Goal: Task Accomplishment & Management: Complete application form

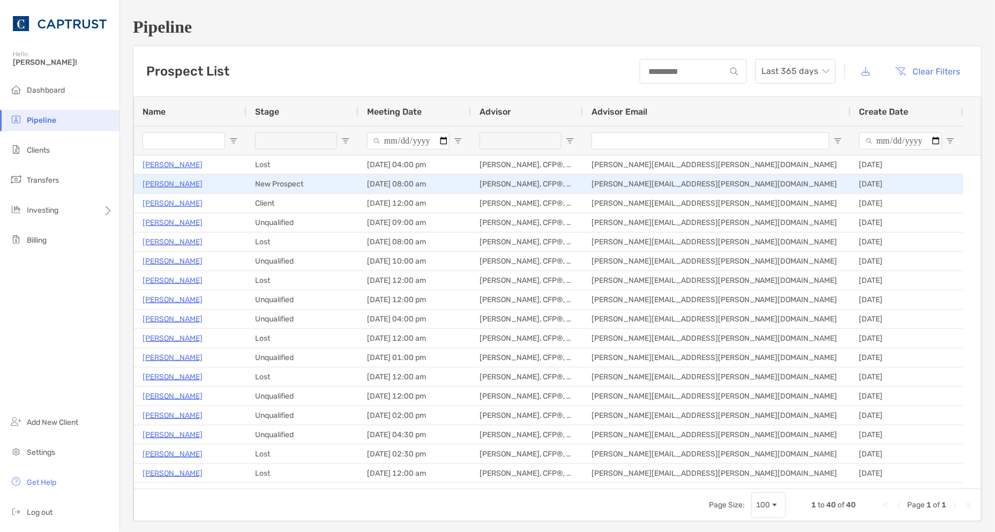
click at [158, 185] on p "[PERSON_NAME]" at bounding box center [173, 183] width 60 height 13
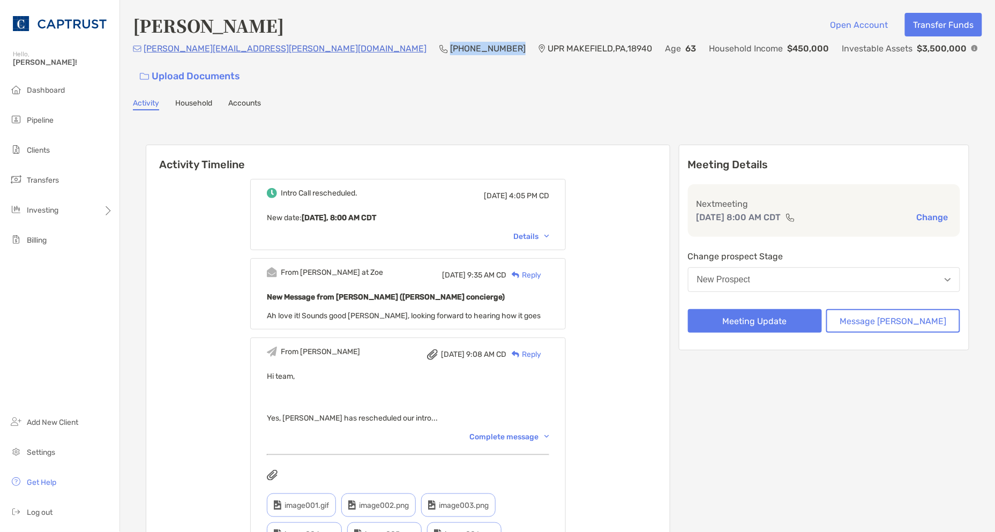
drag, startPoint x: 331, startPoint y: 50, endPoint x: 269, endPoint y: 54, distance: 62.3
click at [269, 54] on div "william.bullock@mac.com (203) 414-9010 UPR MAKEFIELD , PA , 18940 Age 63 Househ…" at bounding box center [558, 65] width 850 height 46
copy p "(203) 414-9010"
drag, startPoint x: 635, startPoint y: 337, endPoint x: 641, endPoint y: 344, distance: 9.5
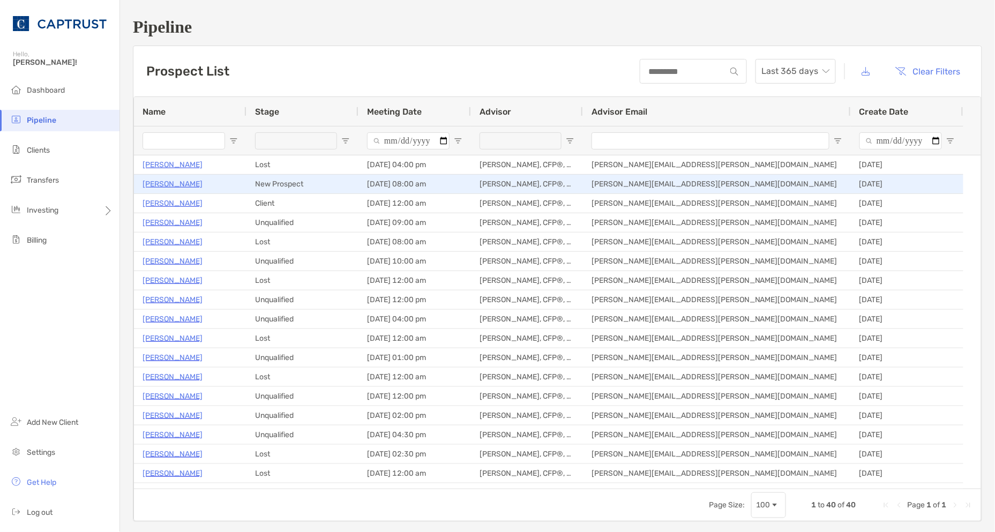
click at [177, 182] on p "[PERSON_NAME]" at bounding box center [173, 183] width 60 height 13
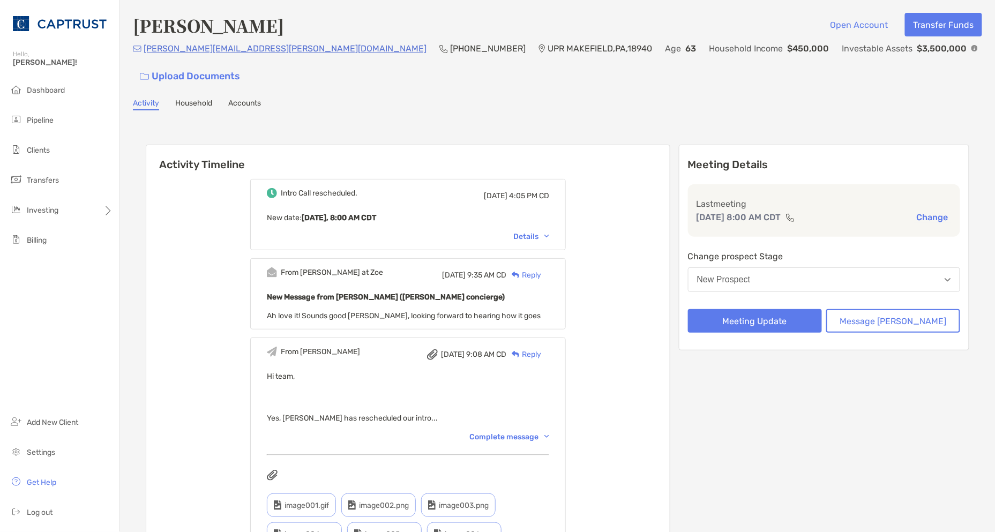
click at [788, 309] on button "Meeting Update" at bounding box center [755, 321] width 134 height 24
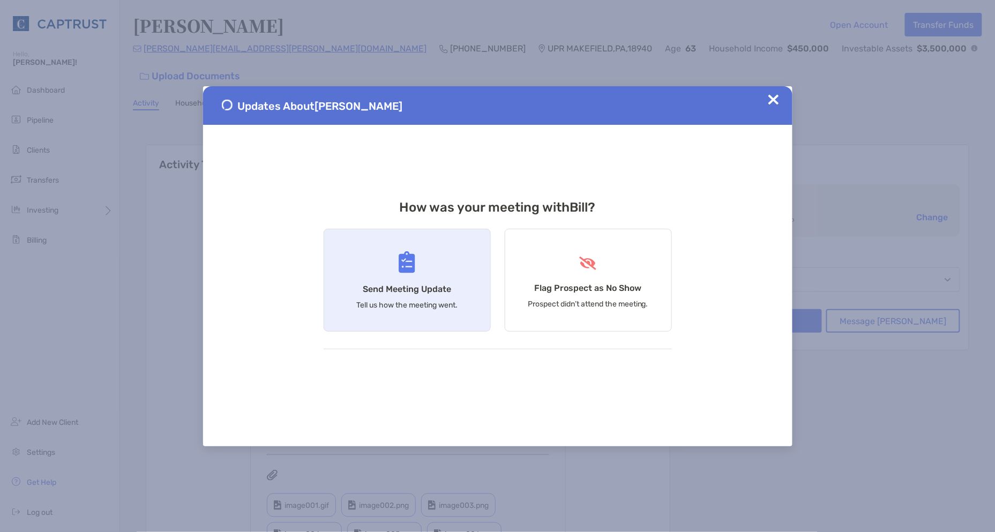
click at [403, 291] on h4 "Send Meeting Update" at bounding box center [407, 289] width 88 height 10
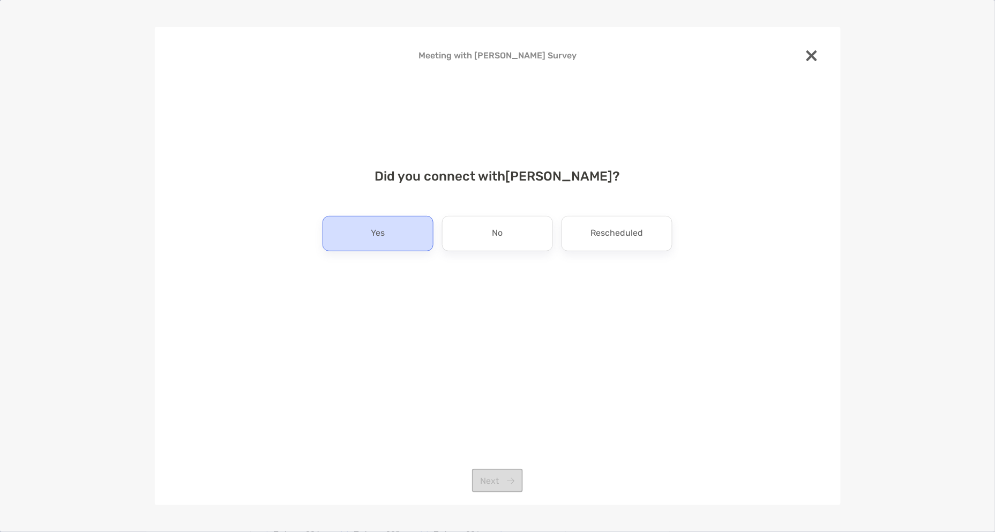
click at [396, 217] on div "Yes" at bounding box center [378, 233] width 111 height 35
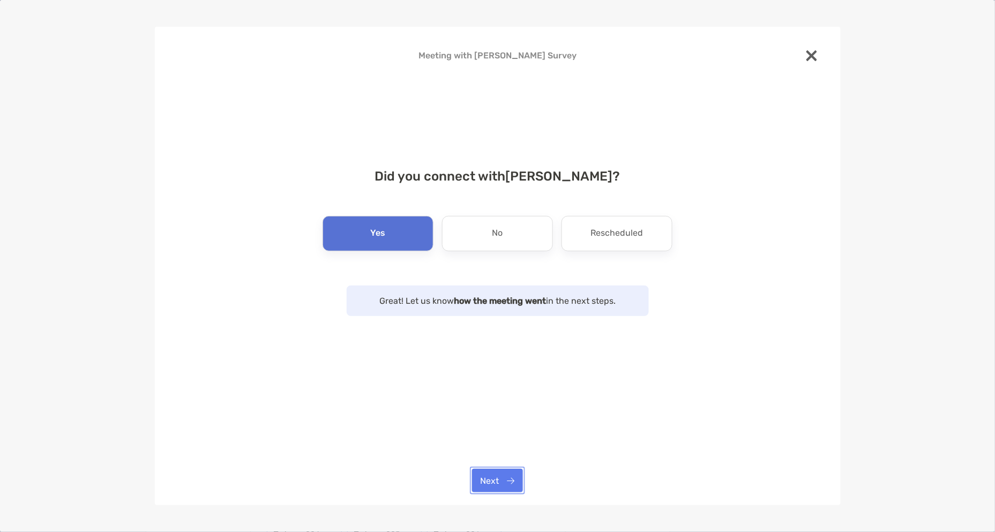
click at [507, 483] on button "Next" at bounding box center [497, 481] width 51 height 24
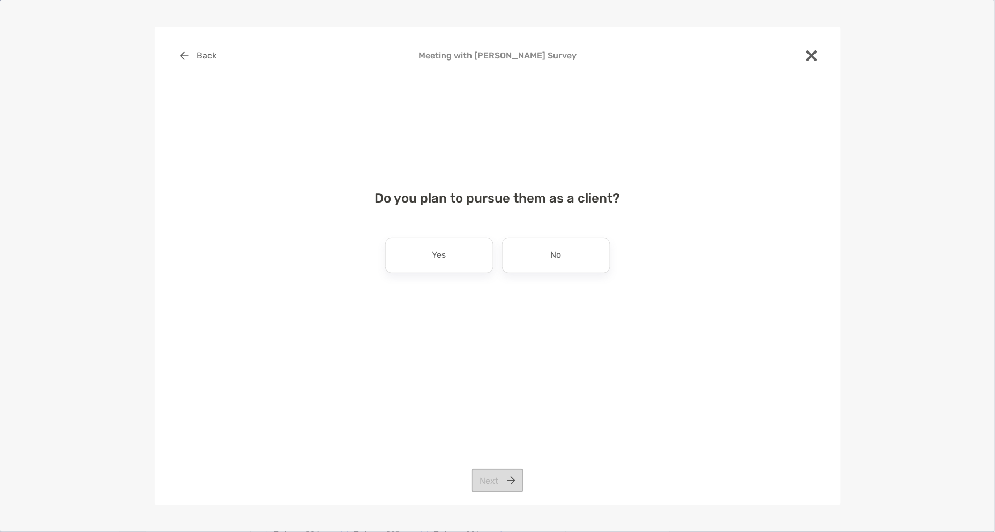
drag, startPoint x: 435, startPoint y: 264, endPoint x: 445, endPoint y: 260, distance: 10.6
click at [440, 264] on div "Yes" at bounding box center [439, 255] width 108 height 35
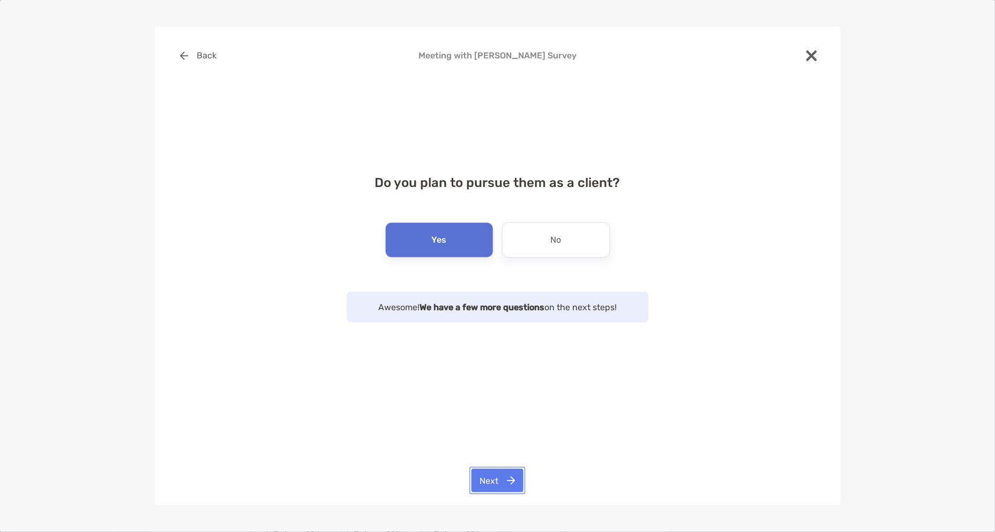
click at [499, 479] on button "Next" at bounding box center [498, 481] width 52 height 24
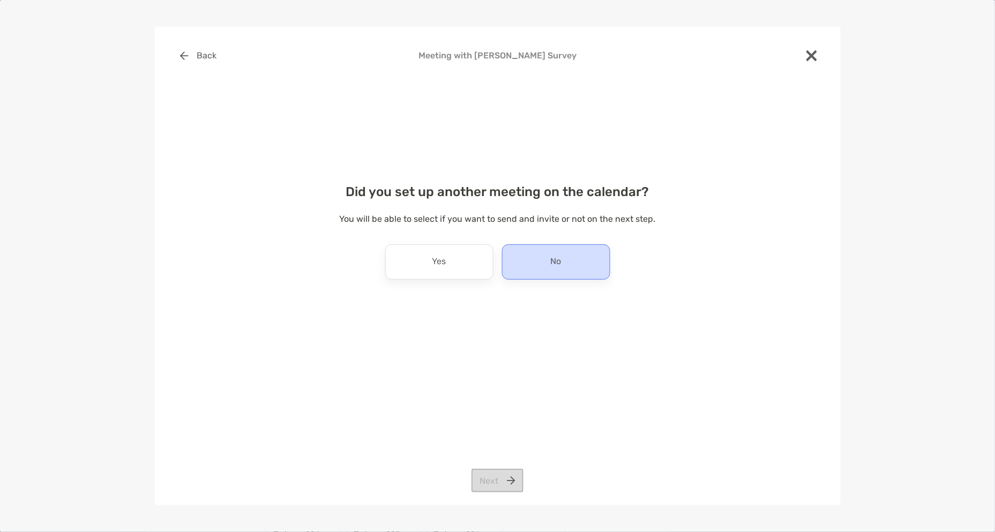
click at [537, 276] on div "No" at bounding box center [556, 261] width 108 height 35
click at [495, 490] on button "Next" at bounding box center [498, 481] width 52 height 24
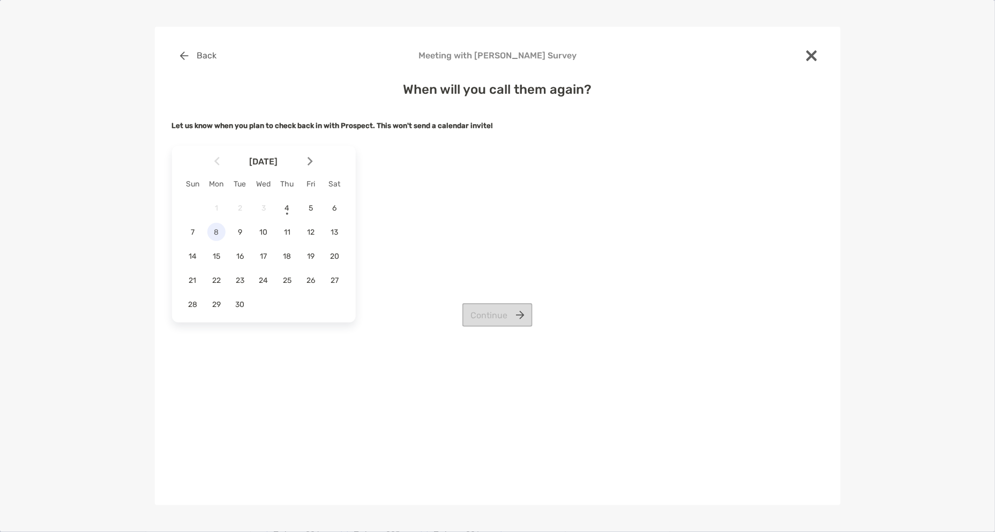
click at [218, 237] on div "8" at bounding box center [216, 232] width 18 height 18
click at [495, 311] on button "Continue" at bounding box center [498, 315] width 70 height 24
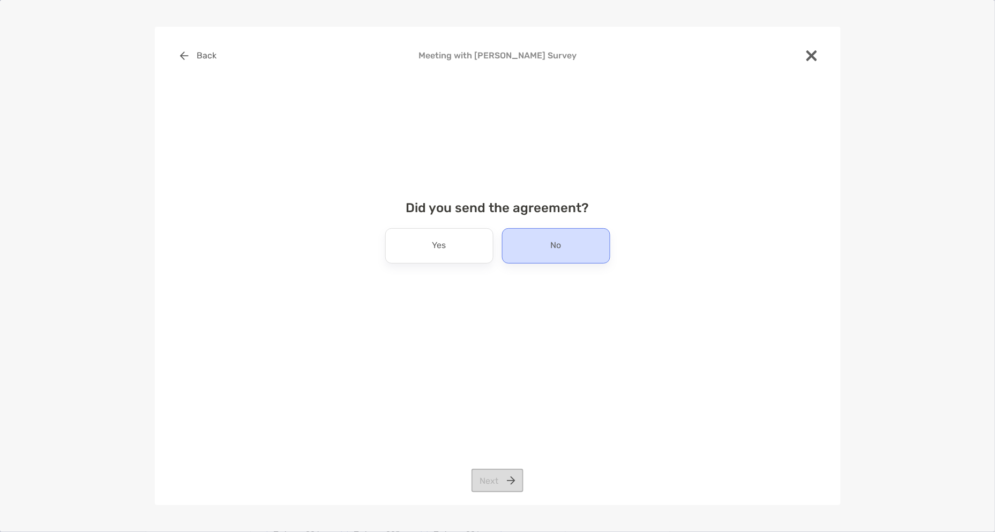
click at [531, 239] on div "No" at bounding box center [556, 245] width 108 height 35
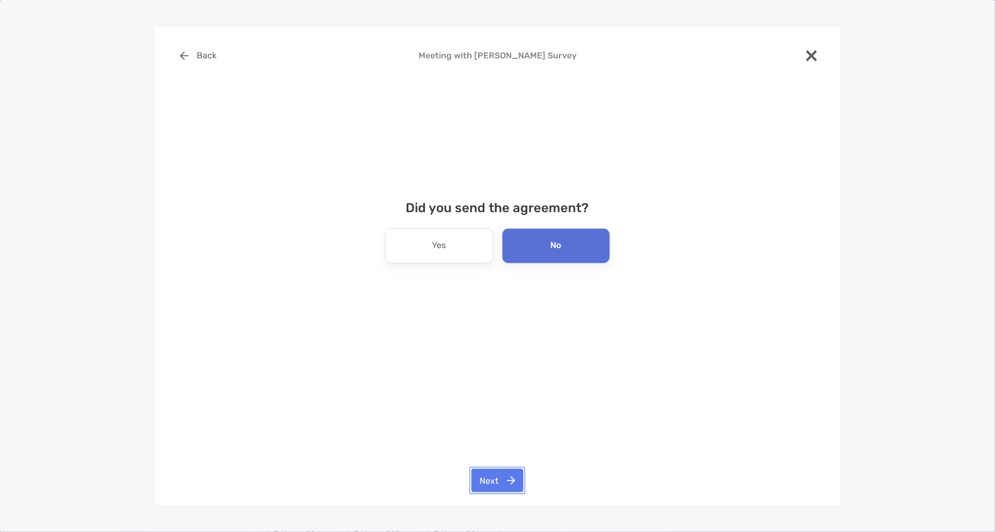
click at [492, 479] on button "Next" at bounding box center [498, 481] width 52 height 24
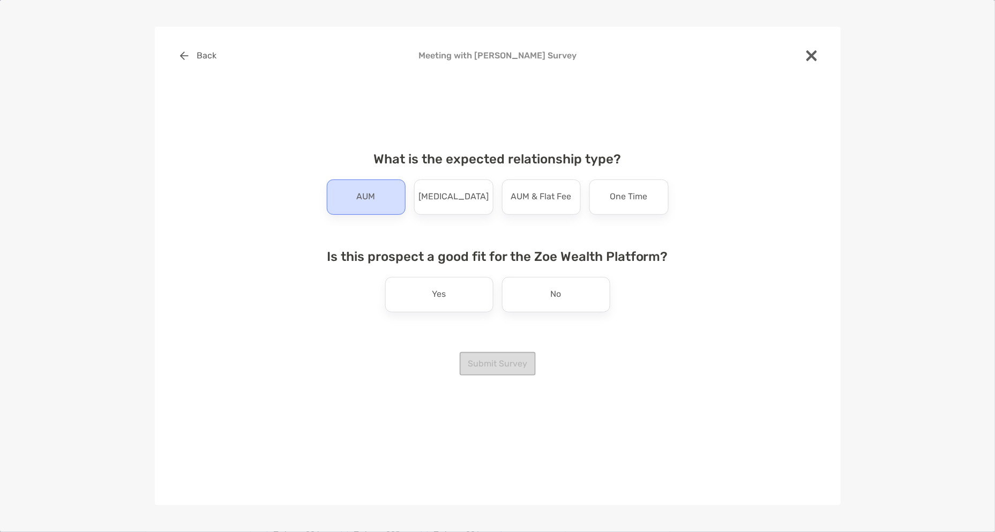
click at [387, 201] on div "AUM" at bounding box center [366, 197] width 79 height 35
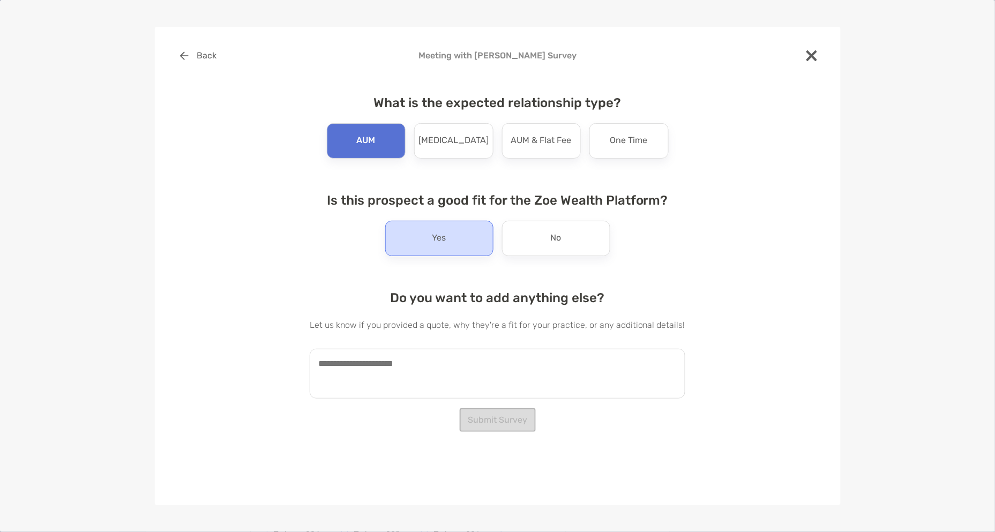
click at [432, 247] on div "Yes" at bounding box center [439, 238] width 108 height 35
click at [400, 382] on textarea at bounding box center [498, 374] width 376 height 50
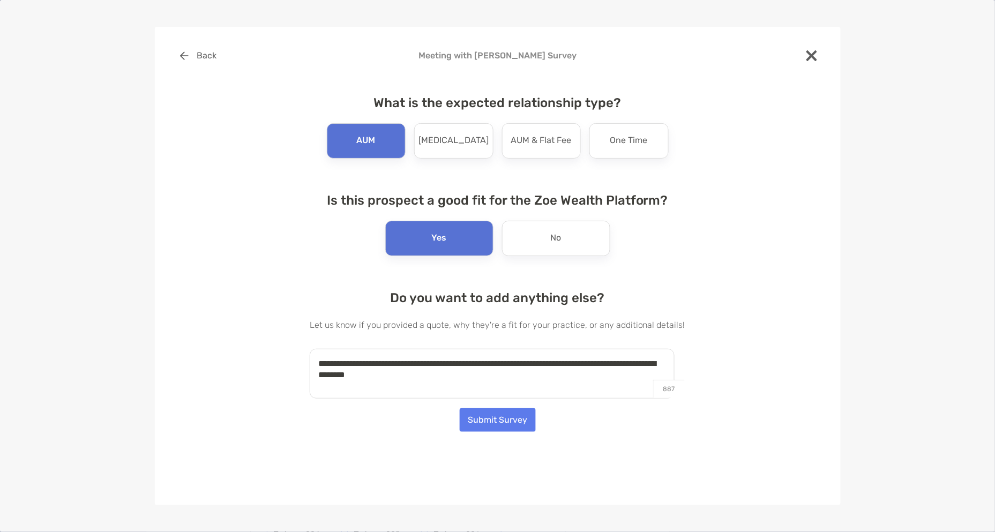
click at [323, 374] on textarea "**********" at bounding box center [492, 374] width 365 height 50
click at [422, 375] on textarea "**********" at bounding box center [492, 374] width 365 height 50
click at [451, 381] on textarea "**********" at bounding box center [492, 374] width 365 height 50
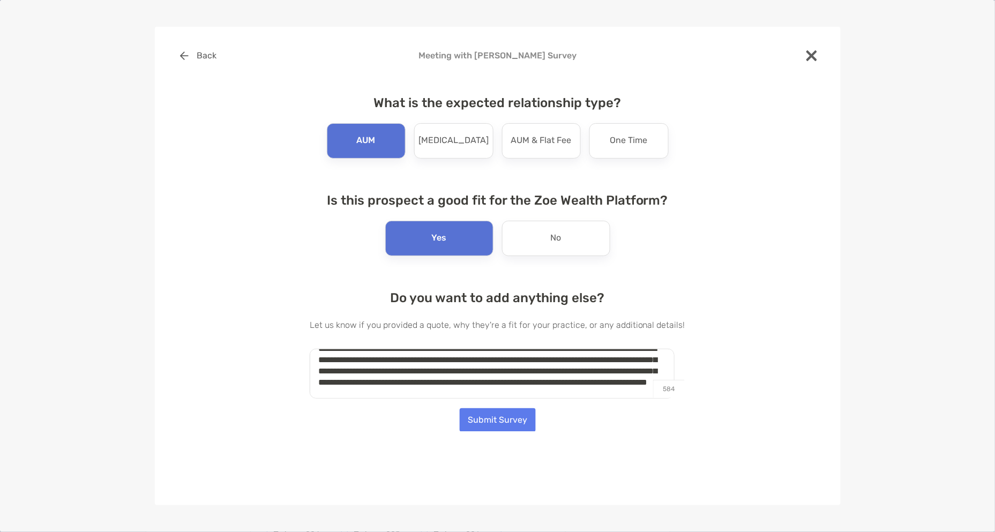
scroll to position [27, 0]
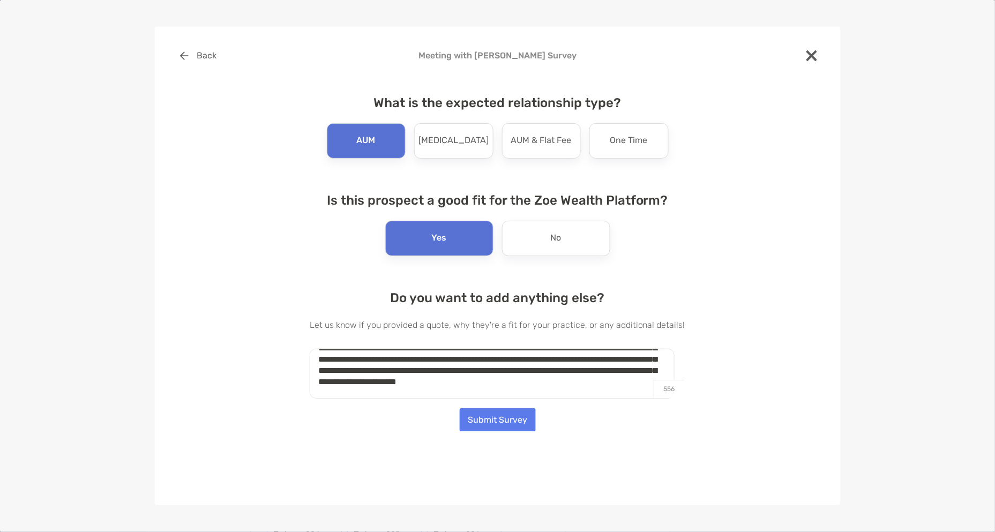
click at [588, 381] on textarea "**********" at bounding box center [492, 374] width 365 height 50
click at [597, 393] on textarea "**********" at bounding box center [492, 374] width 365 height 50
type textarea "**********"
click at [504, 416] on button "Submit Survey" at bounding box center [498, 420] width 76 height 24
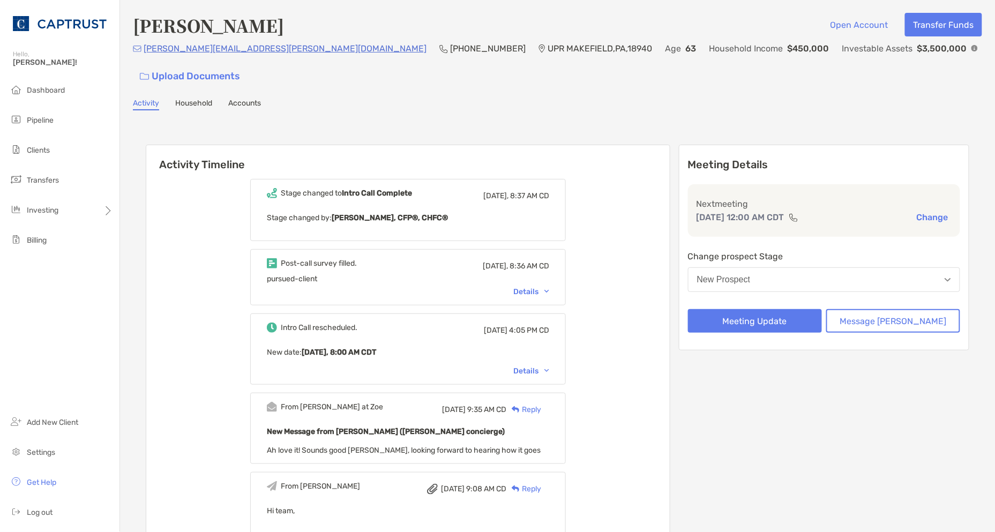
drag, startPoint x: 683, startPoint y: 346, endPoint x: 681, endPoint y: 352, distance: 5.8
